Goal: Transaction & Acquisition: Purchase product/service

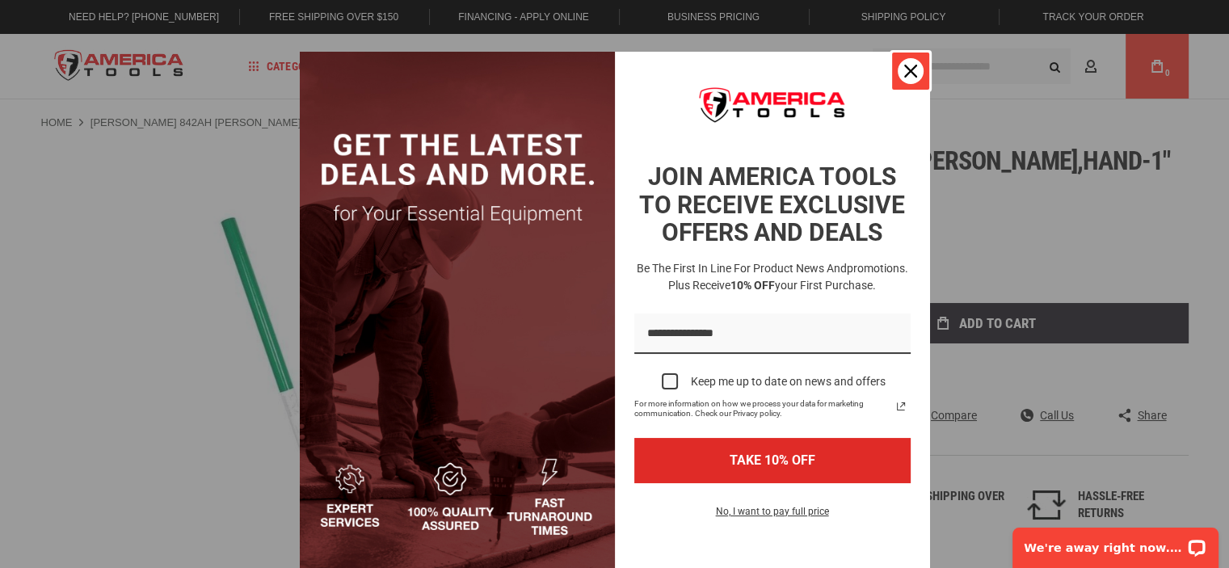
click at [913, 68] on div "Close" at bounding box center [911, 71] width 26 height 26
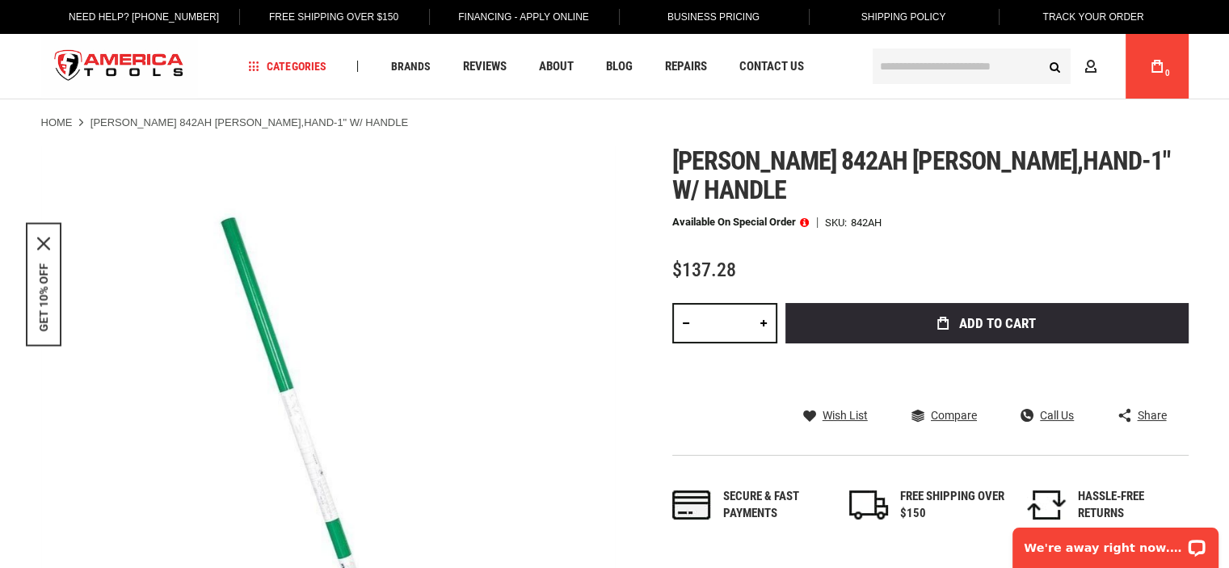
click at [764, 303] on link at bounding box center [763, 323] width 27 height 40
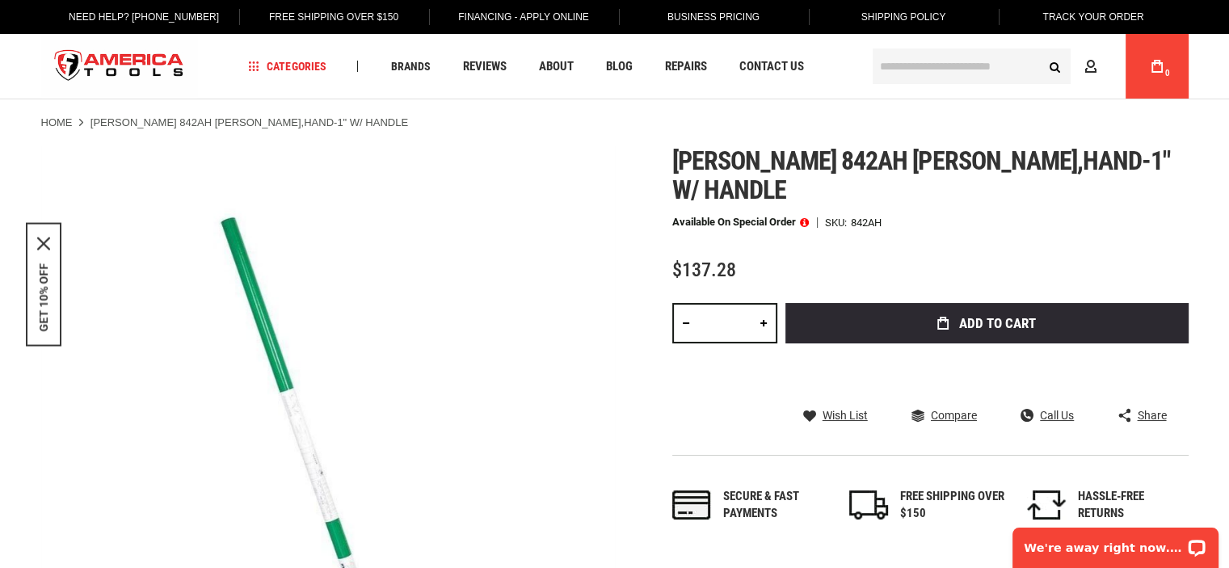
click at [764, 303] on link at bounding box center [763, 323] width 27 height 40
click at [765, 303] on link at bounding box center [763, 323] width 27 height 40
type input "**"
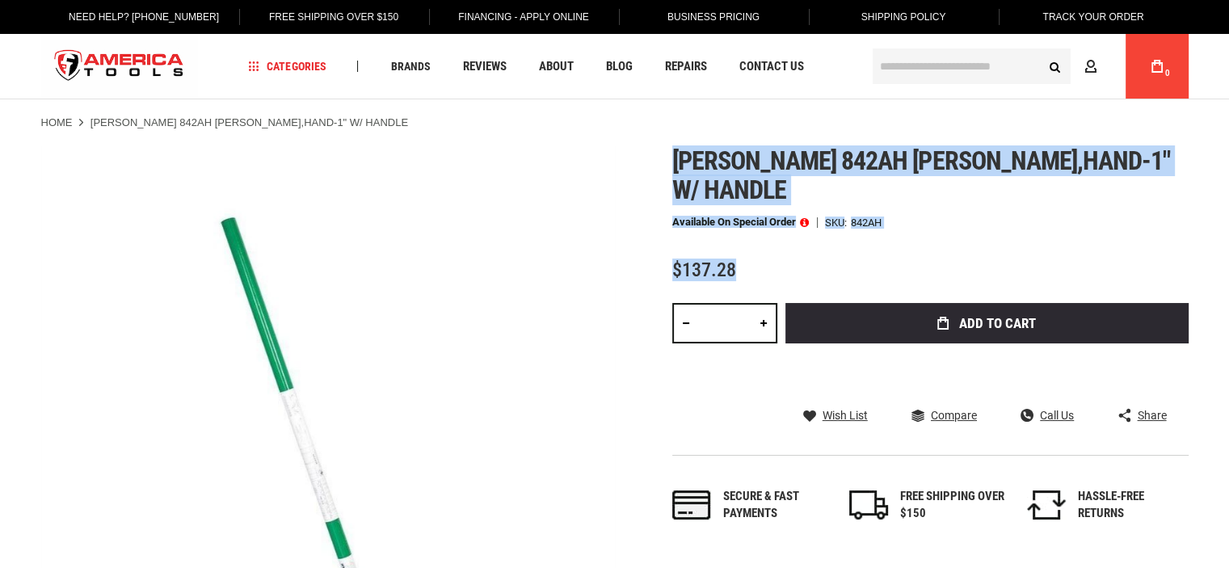
drag, startPoint x: 664, startPoint y: 161, endPoint x: 946, endPoint y: 238, distance: 292.6
click at [946, 238] on div "Skip to the end of the images gallery Skip to the beginning of the images galle…" at bounding box center [615, 465] width 1148 height 639
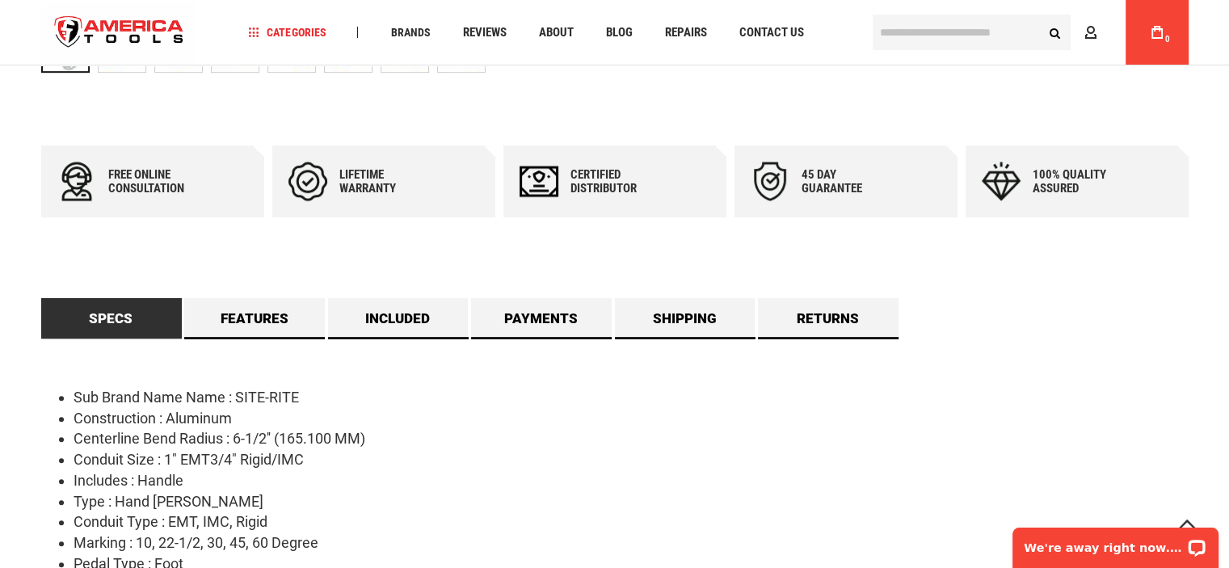
scroll to position [727, 0]
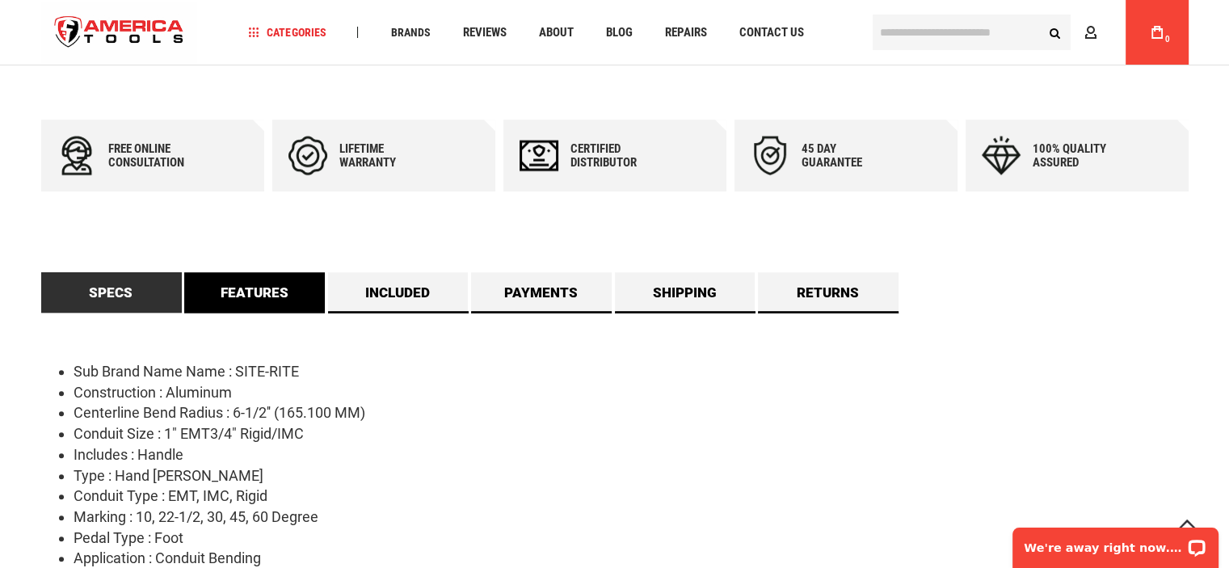
click at [207, 296] on link "Features" at bounding box center [254, 292] width 141 height 40
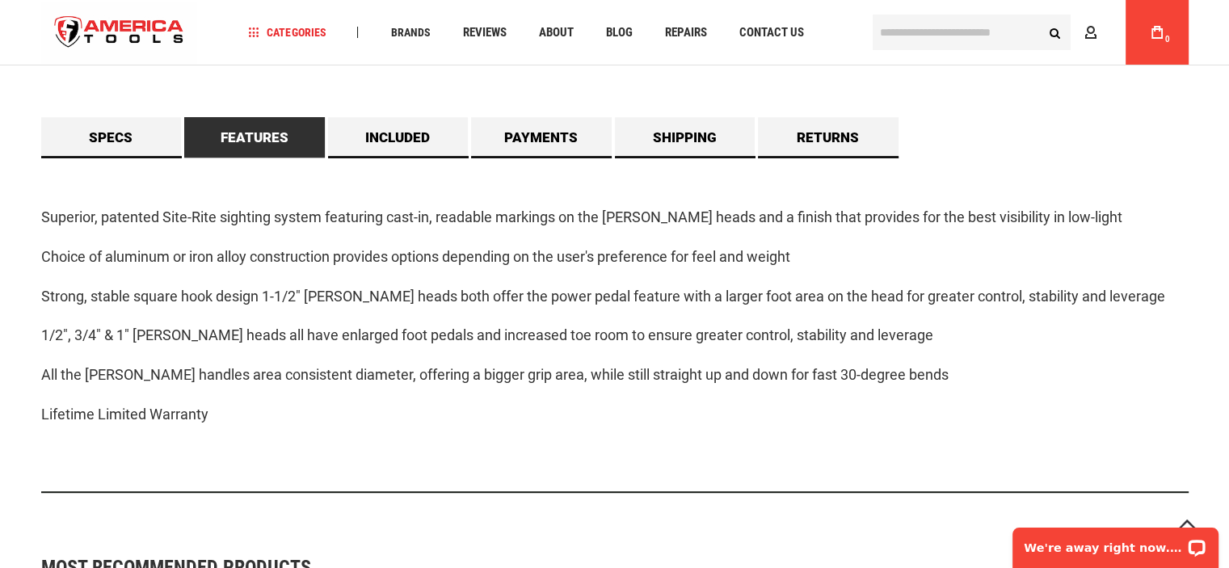
scroll to position [889, 0]
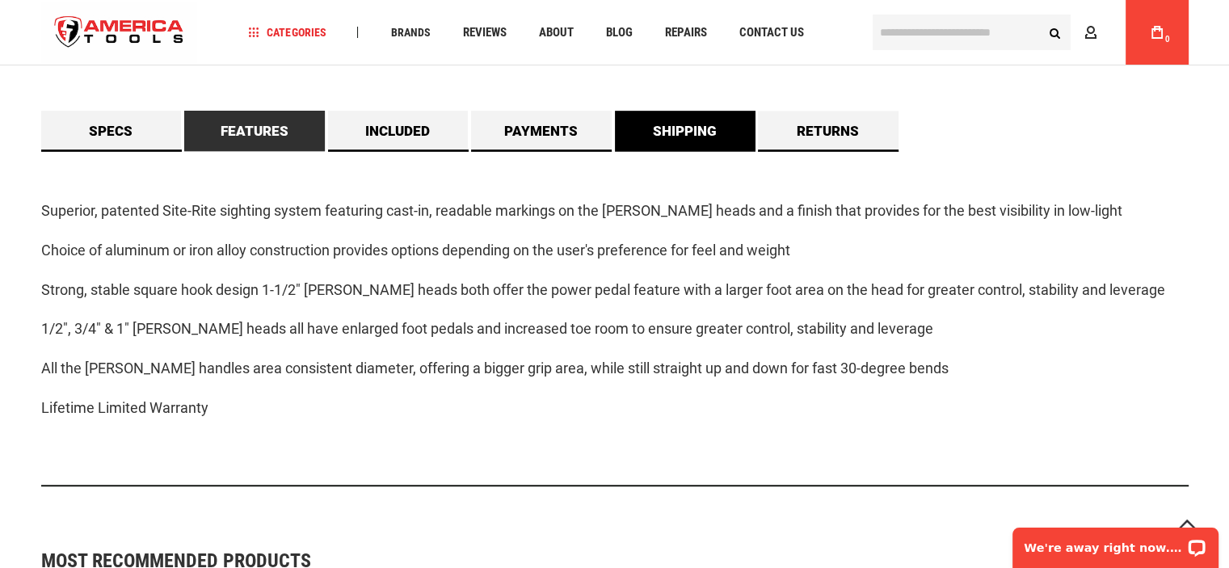
click at [678, 115] on link "Shipping" at bounding box center [685, 131] width 141 height 40
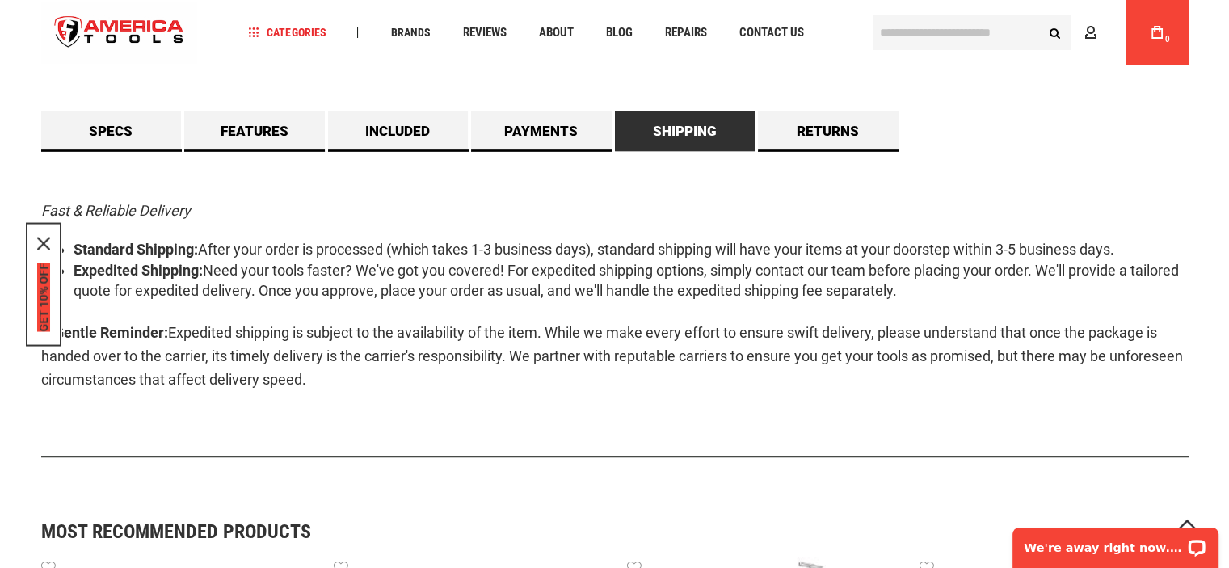
click at [40, 266] on button "GET 10% OFF" at bounding box center [43, 297] width 13 height 69
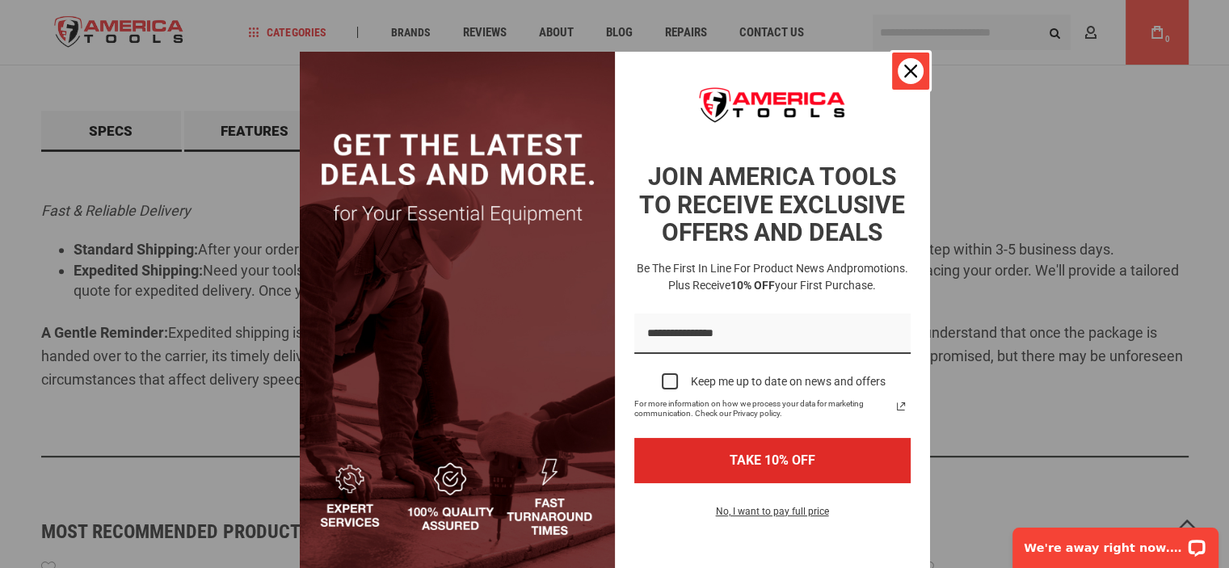
click at [911, 79] on div "Close" at bounding box center [911, 71] width 26 height 26
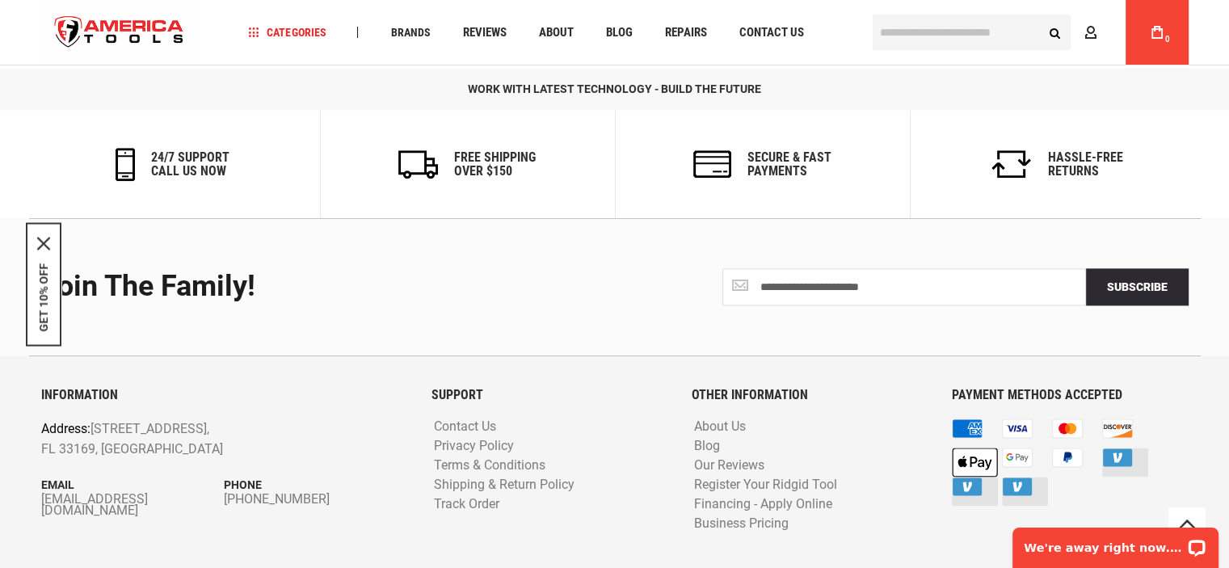
scroll to position [2094, 0]
